Goal: Task Accomplishment & Management: Complete application form

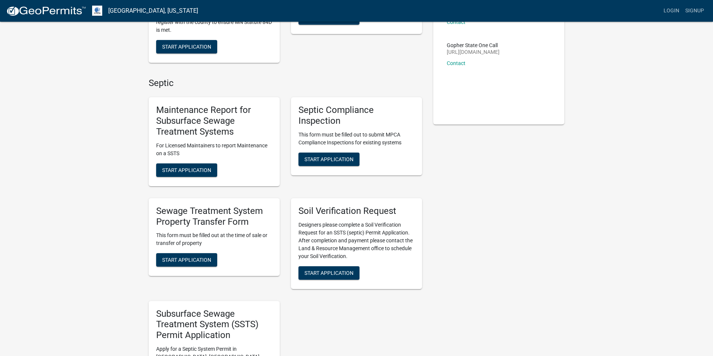
scroll to position [135, 0]
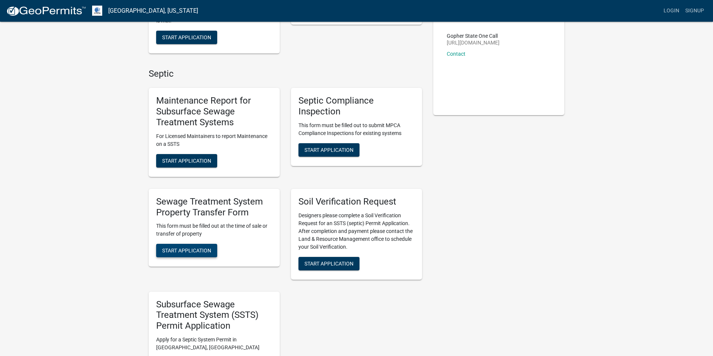
click at [179, 249] on span "Start Application" at bounding box center [186, 251] width 49 height 6
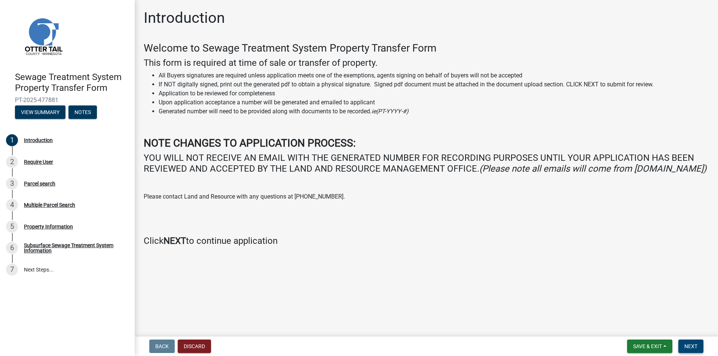
click at [694, 346] on span "Next" at bounding box center [690, 347] width 13 height 6
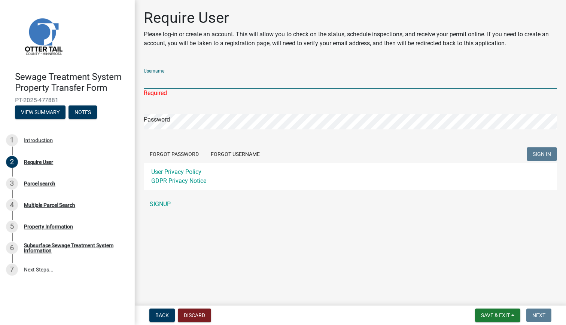
click at [188, 80] on input "Username" at bounding box center [350, 80] width 413 height 15
click at [354, 141] on form "Username Required Password Forgot Password Forgot Username SIGN IN User Privacy…" at bounding box center [350, 126] width 413 height 127
click at [174, 85] on input "Username" at bounding box center [350, 80] width 413 height 15
type input "SkoogLaw"
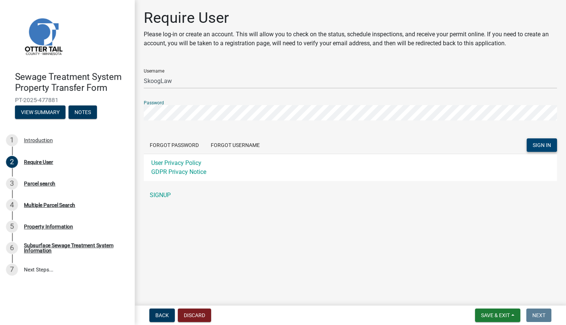
click at [540, 143] on span "SIGN IN" at bounding box center [542, 145] width 18 height 6
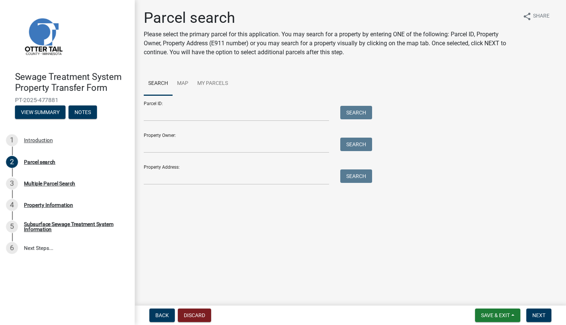
click at [301, 98] on div "Parcel ID: Search" at bounding box center [256, 108] width 225 height 26
click at [179, 115] on input "Parcel ID:" at bounding box center [236, 113] width 185 height 15
type input "82000990110000"
click at [358, 109] on button "Search" at bounding box center [356, 112] width 32 height 13
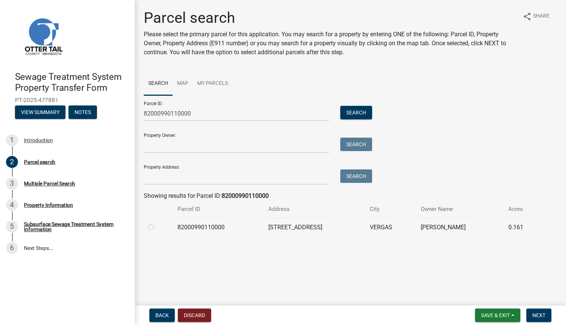
click at [157, 223] on label at bounding box center [157, 223] width 0 height 0
click at [157, 227] on input "radio" at bounding box center [159, 225] width 5 height 5
radio input "true"
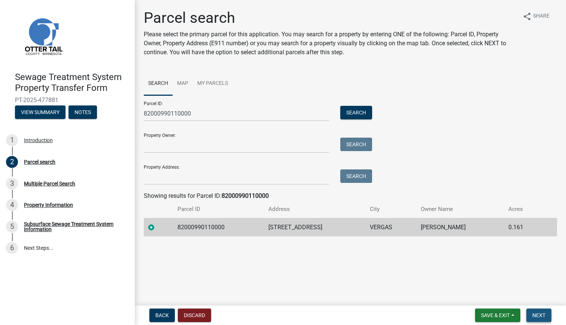
click at [540, 315] on span "Next" at bounding box center [538, 315] width 13 height 6
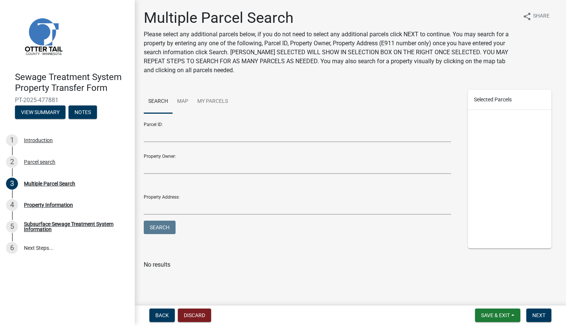
click at [0, 325] on nordpass-portal at bounding box center [0, 325] width 0 height 0
click at [167, 137] on input "Parcel ID:" at bounding box center [297, 134] width 307 height 15
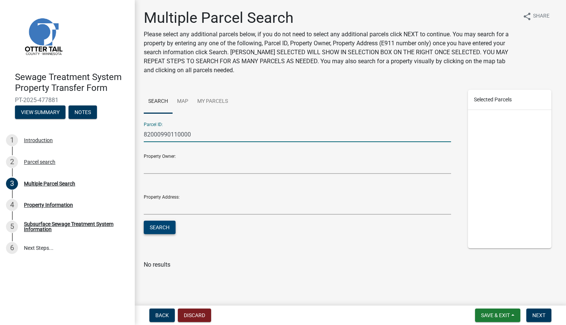
type input "82000990110000"
click at [163, 225] on button "Search" at bounding box center [160, 227] width 32 height 13
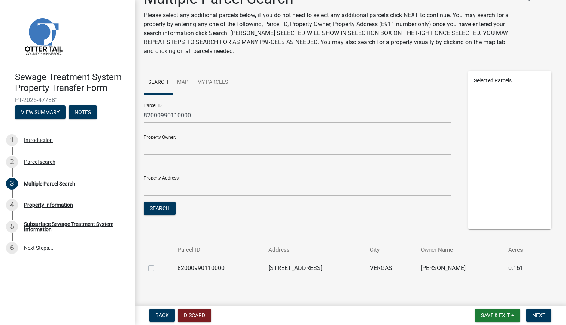
scroll to position [28, 0]
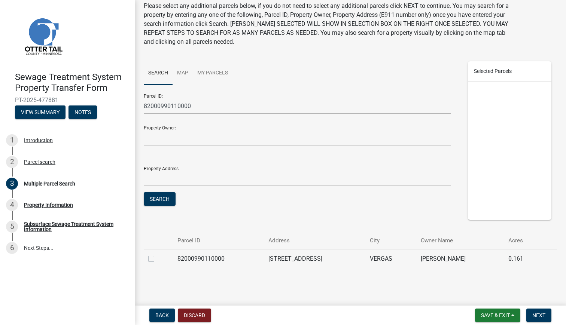
click at [157, 254] on label at bounding box center [157, 254] width 0 height 0
click at [157, 258] on input "checkbox" at bounding box center [159, 256] width 5 height 5
checkbox input "true"
click at [542, 314] on span "Next" at bounding box center [538, 315] width 13 height 6
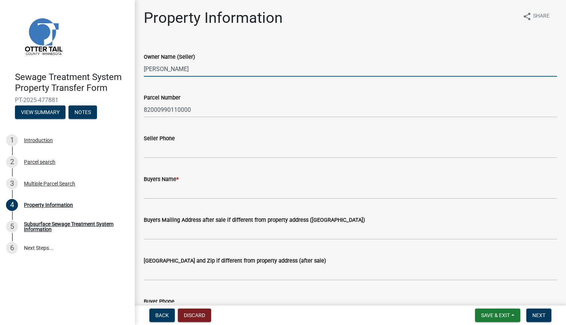
drag, startPoint x: 216, startPoint y: 71, endPoint x: 143, endPoint y: 64, distance: 72.9
click at [143, 64] on div "Owner Name (Seller) [PERSON_NAME]" at bounding box center [350, 59] width 424 height 35
type input "Blue Spruce Properties, LLC"
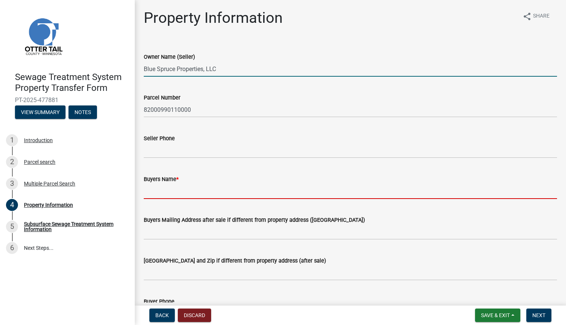
click at [167, 196] on input "Buyers Name *" at bounding box center [350, 191] width 413 height 15
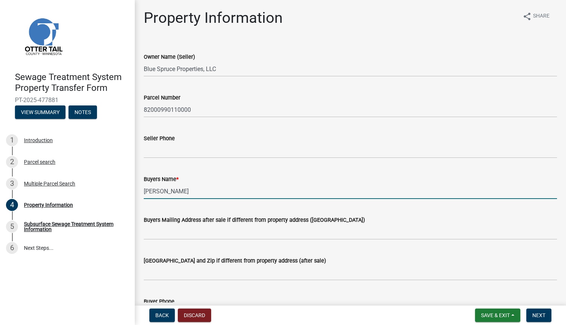
scroll to position [10, 0]
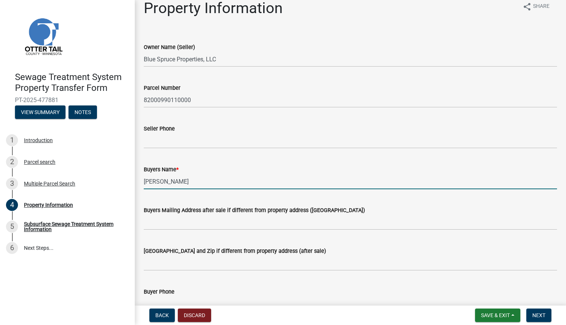
type input "[PERSON_NAME]"
click at [171, 215] on input "Buyers Mailing Address after sale if different from property address ([GEOGRAPH…" at bounding box center [350, 222] width 413 height 15
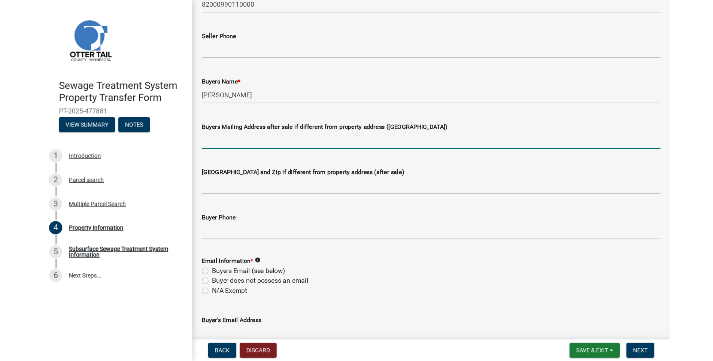
scroll to position [111, 0]
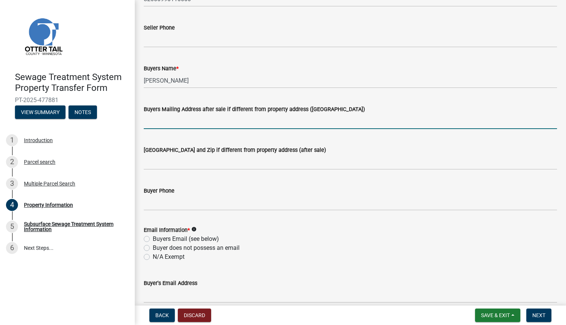
click at [161, 238] on label "Buyers Email (see below)" at bounding box center [186, 239] width 66 height 9
click at [158, 238] on input "Buyers Email (see below)" at bounding box center [155, 237] width 5 height 5
radio input "true"
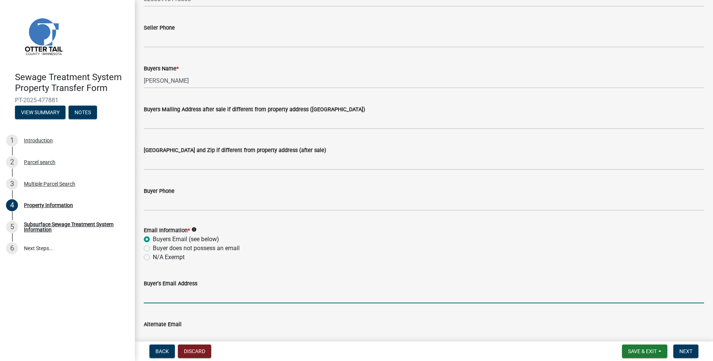
click at [171, 295] on input "Buyer's Email Address" at bounding box center [424, 295] width 560 height 15
paste input "[EMAIL_ADDRESS][DOMAIN_NAME]"
type input "[EMAIL_ADDRESS][DOMAIN_NAME]"
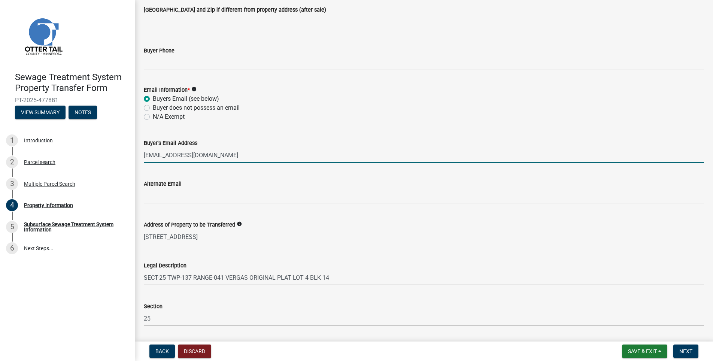
scroll to position [315, 0]
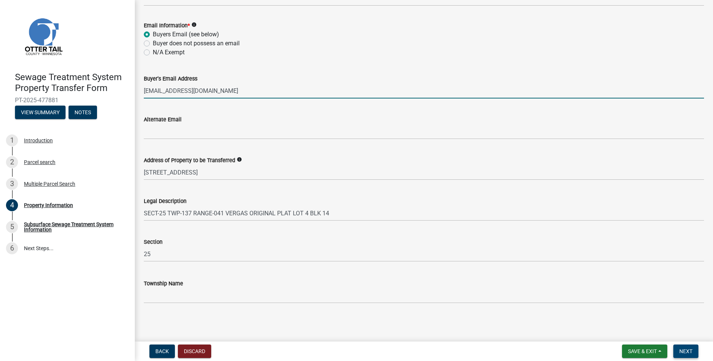
click at [694, 353] on button "Next" at bounding box center [685, 350] width 25 height 13
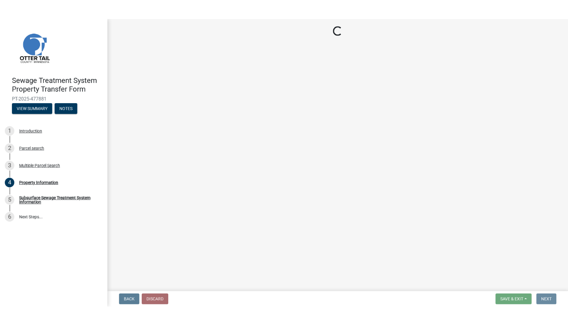
scroll to position [0, 0]
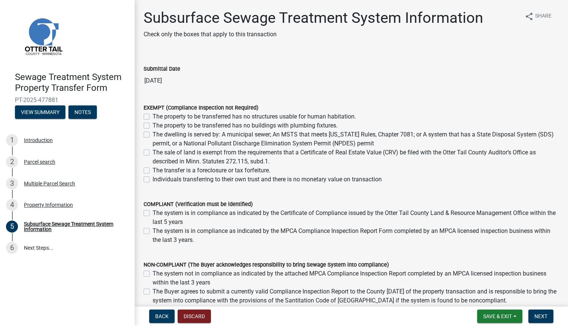
click at [153, 135] on label "The dwelling is served by: A municipal sewer; An MSTS that meets [US_STATE] Rul…" at bounding box center [356, 139] width 407 height 18
click at [153, 135] on input "The dwelling is served by: A municipal sewer; An MSTS that meets [US_STATE] Rul…" at bounding box center [155, 132] width 5 height 5
checkbox input "true"
checkbox input "false"
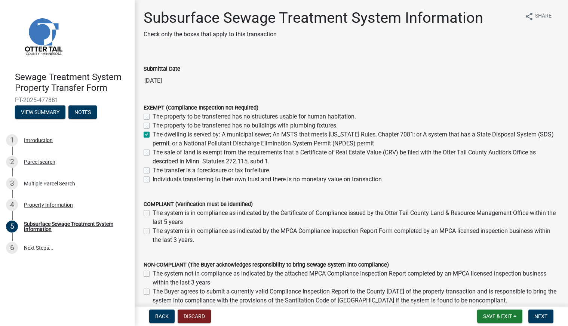
checkbox input "true"
checkbox input "false"
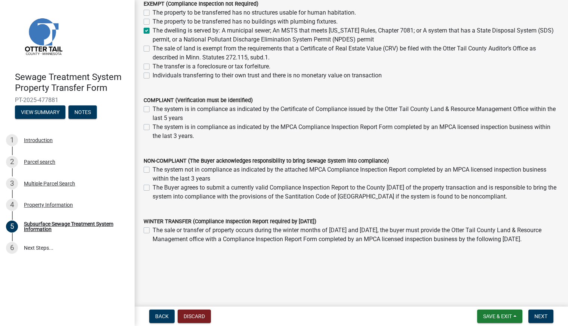
scroll to position [113, 0]
click at [539, 315] on span "Next" at bounding box center [541, 317] width 13 height 6
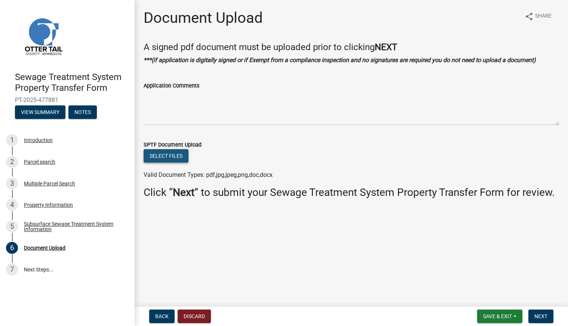
click at [175, 163] on button "Select files" at bounding box center [166, 155] width 45 height 13
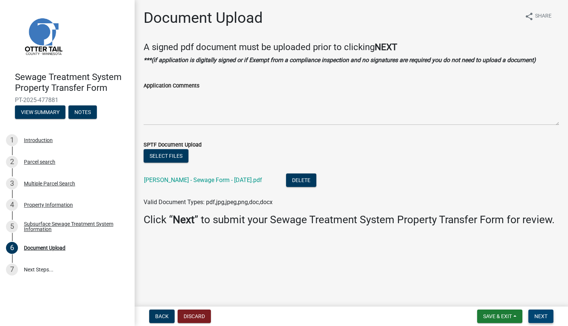
click at [541, 316] on span "Next" at bounding box center [541, 317] width 13 height 6
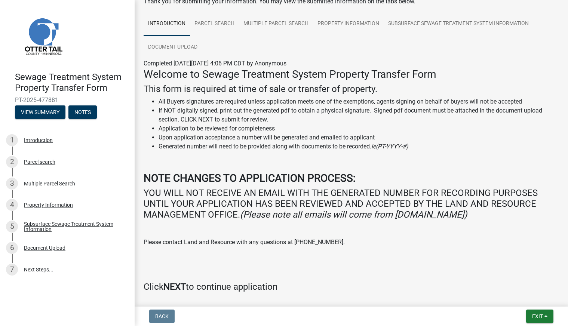
scroll to position [76, 0]
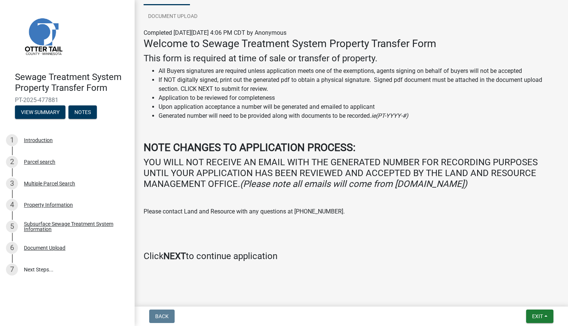
click at [180, 254] on strong "NEXT" at bounding box center [175, 256] width 22 height 10
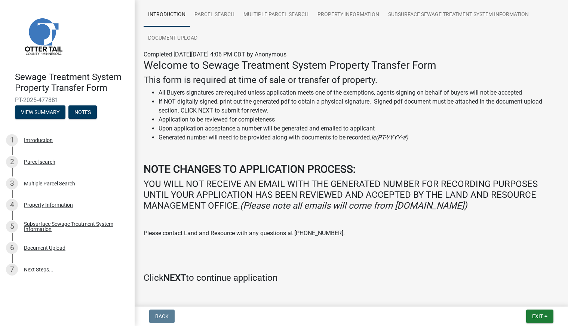
scroll to position [54, 0]
